Goal: Transaction & Acquisition: Purchase product/service

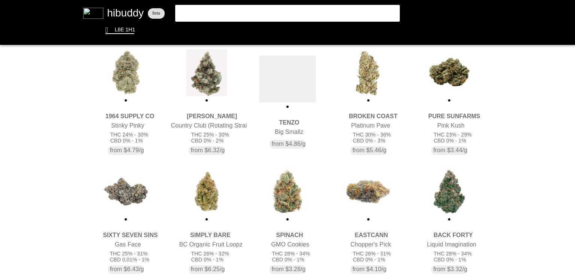
click at [208, 194] on flt-glass-pane at bounding box center [287, 138] width 575 height 276
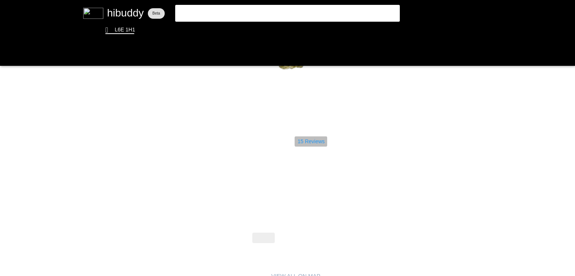
click at [317, 145] on flt-glass-pane at bounding box center [287, 138] width 575 height 276
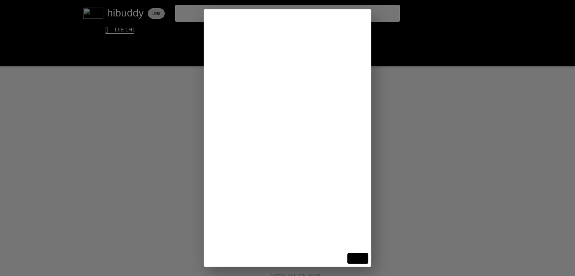
click at [478, 187] on flt-glass-pane at bounding box center [287, 138] width 575 height 276
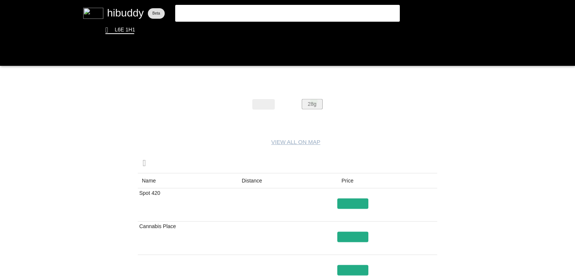
click at [314, 101] on flt-glass-pane at bounding box center [287, 138] width 575 height 276
click at [251, 178] on flt-glass-pane at bounding box center [287, 138] width 575 height 276
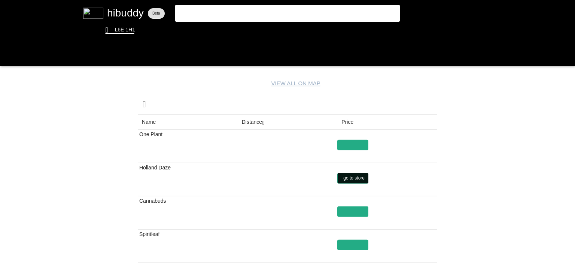
click at [364, 176] on flt-glass-pane at bounding box center [287, 138] width 575 height 276
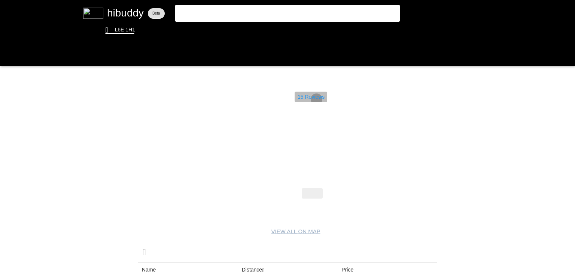
click at [317, 99] on flt-glass-pane at bounding box center [287, 138] width 575 height 276
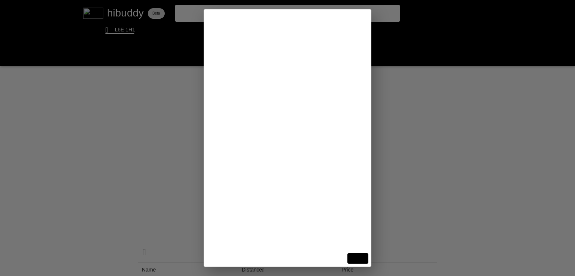
click at [473, 125] on flt-glass-pane at bounding box center [287, 138] width 575 height 276
